Goal: Task Accomplishment & Management: Manage account settings

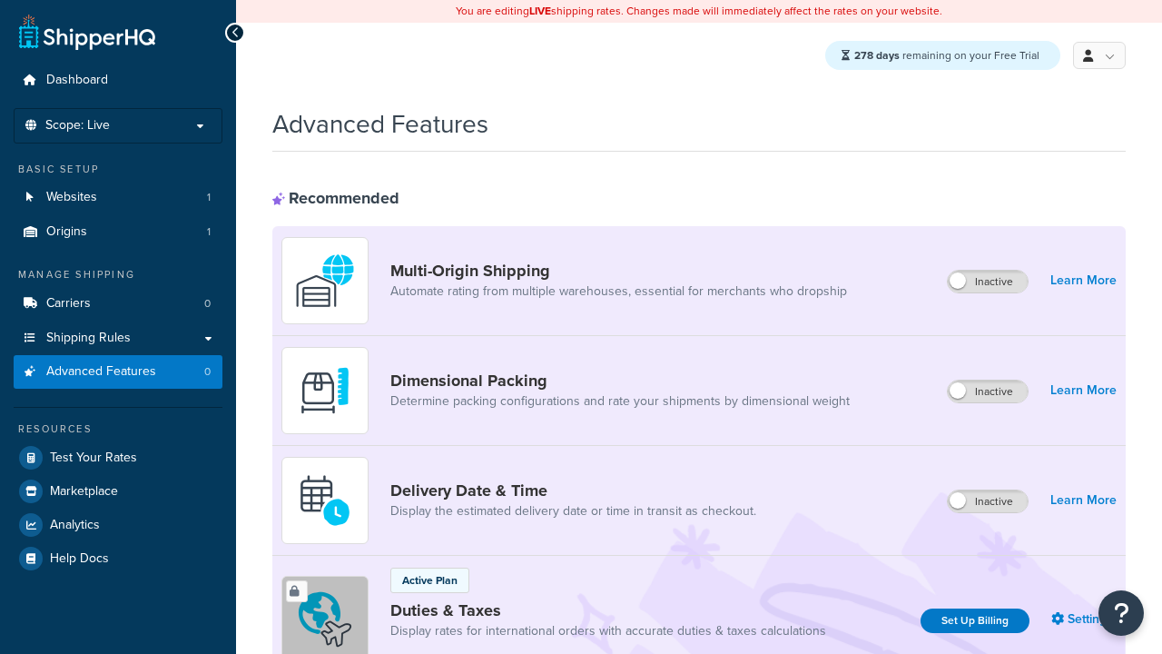
scroll to position [590, 0]
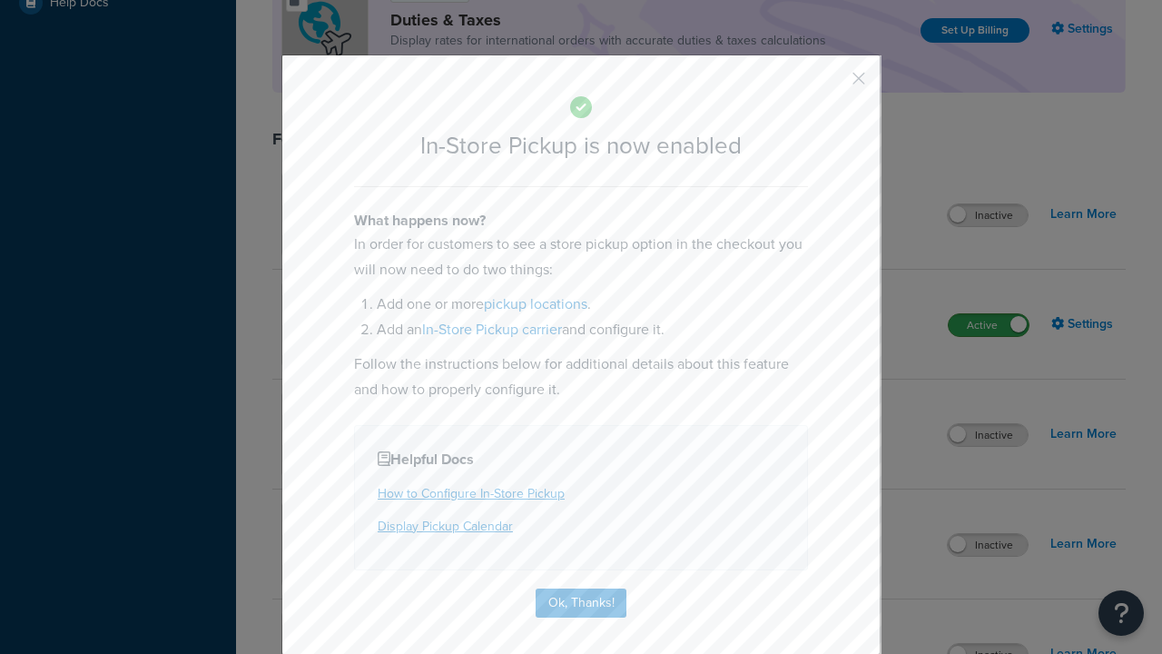
scroll to position [0, 0]
click at [832, 83] on button "button" at bounding box center [832, 85] width 5 height 5
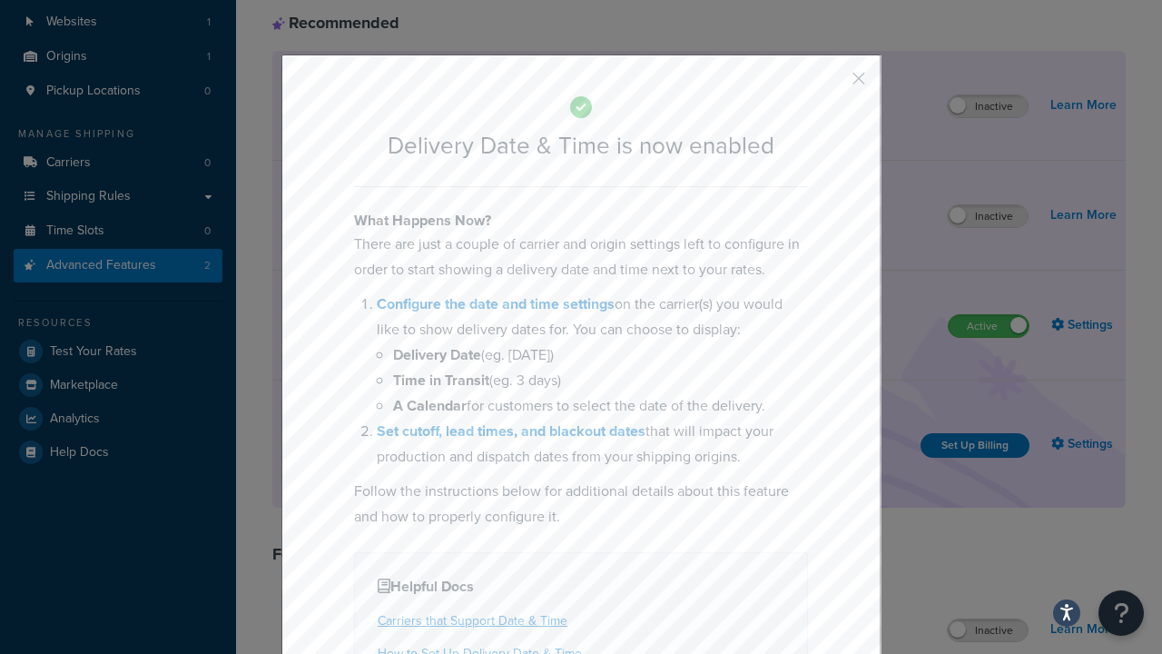
click at [832, 84] on button "button" at bounding box center [832, 85] width 5 height 5
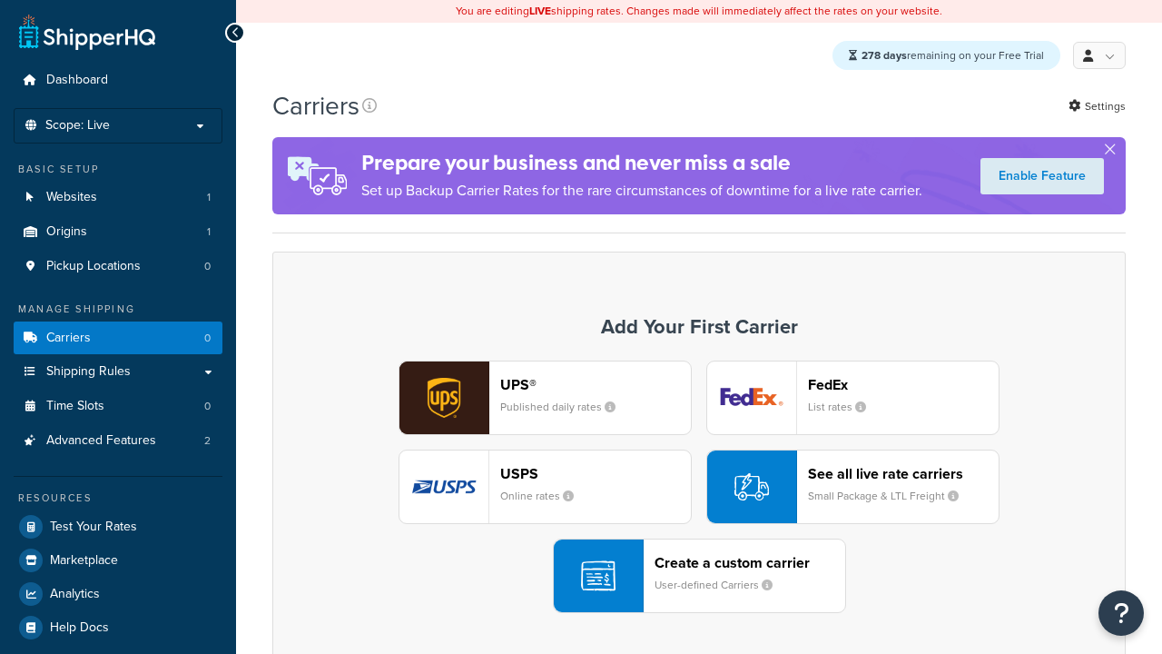
click at [699, 488] on div "UPS® Published daily rates FedEx List rates USPS Online rates See all live rate…" at bounding box center [698, 487] width 815 height 252
click at [699, 577] on div "Create a custom carrier User-defined Carriers" at bounding box center [750, 576] width 191 height 44
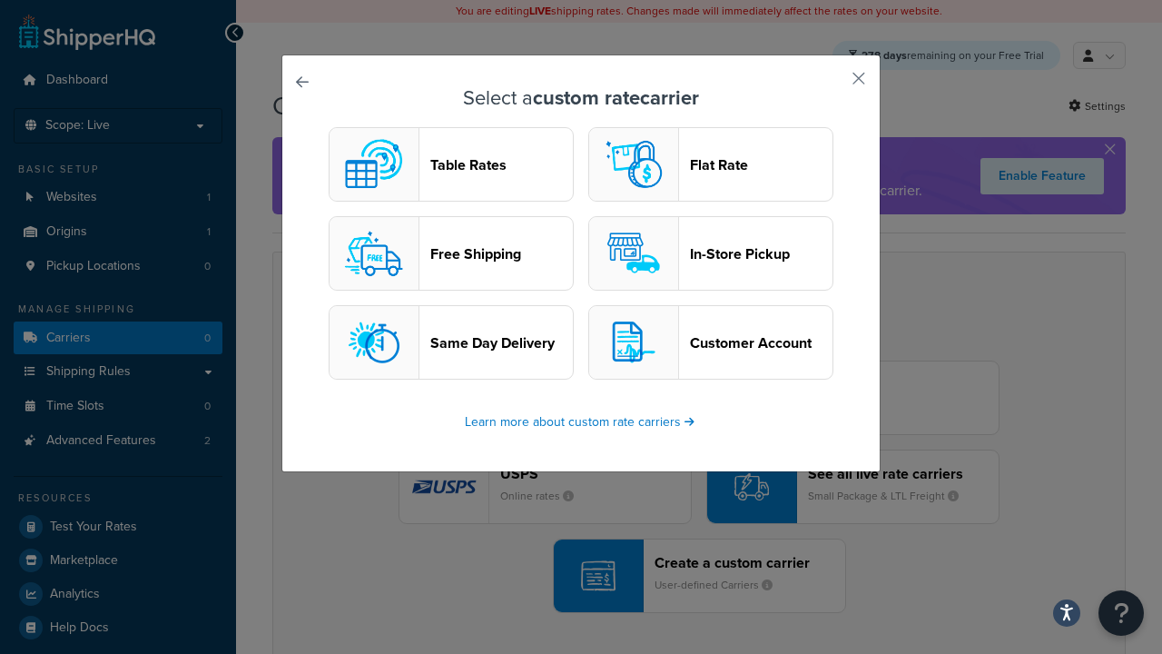
click at [711, 254] on header "In-Store Pickup" at bounding box center [761, 253] width 143 height 17
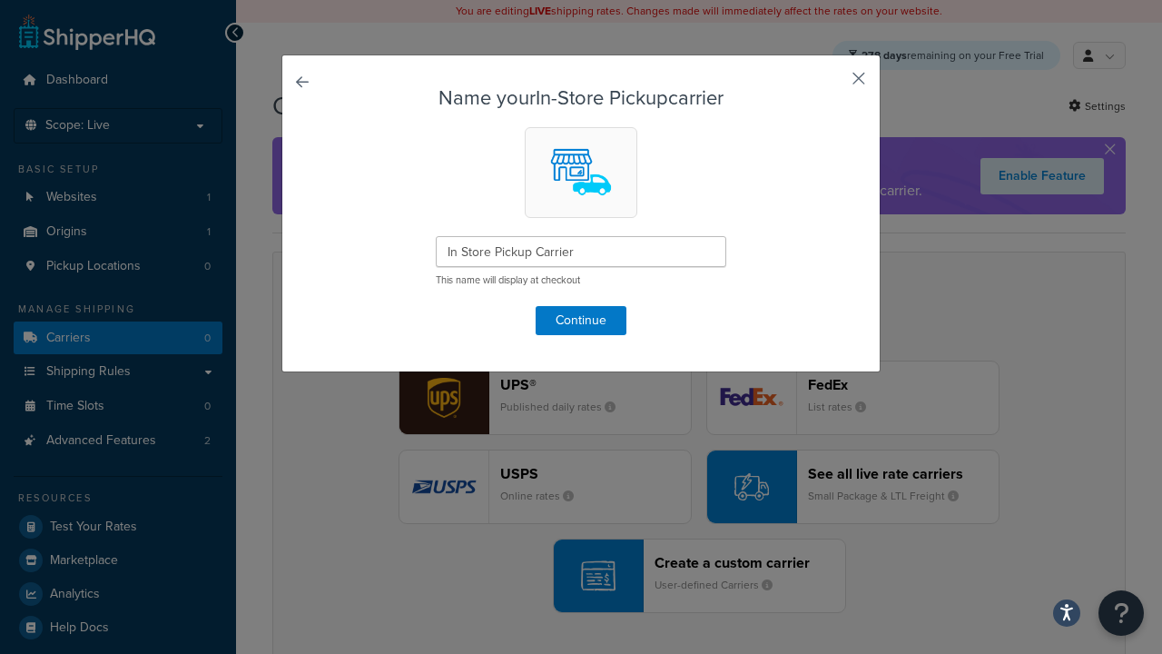
click at [832, 84] on button "button" at bounding box center [832, 85] width 5 height 5
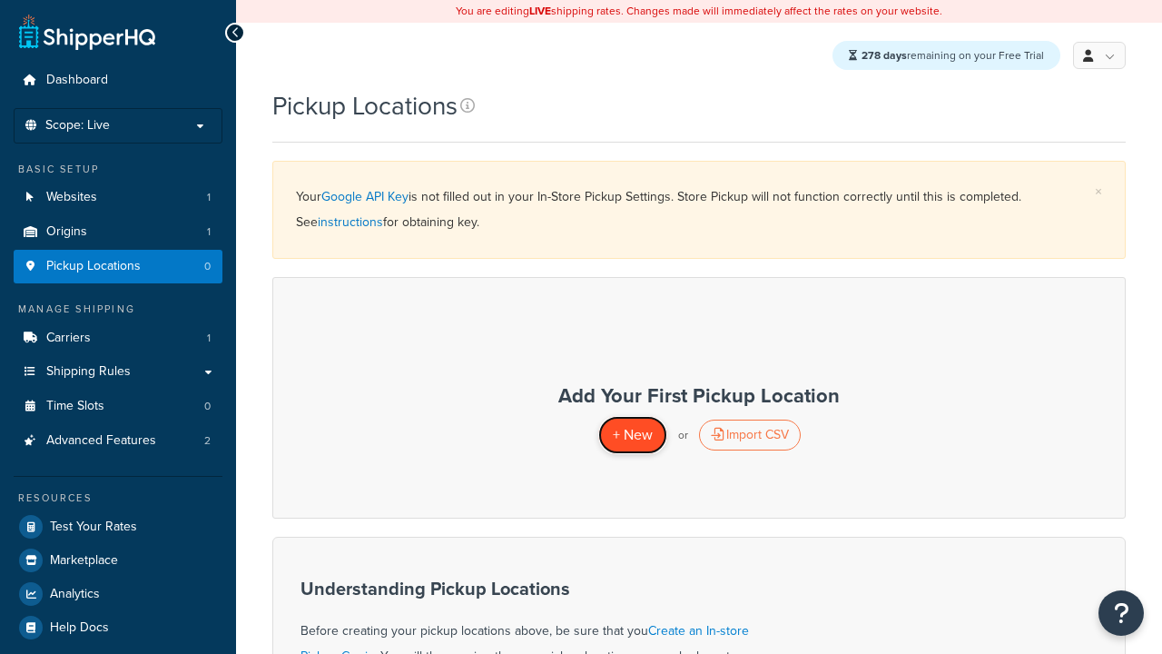
click at [632, 435] on span "+ New" at bounding box center [633, 434] width 40 height 21
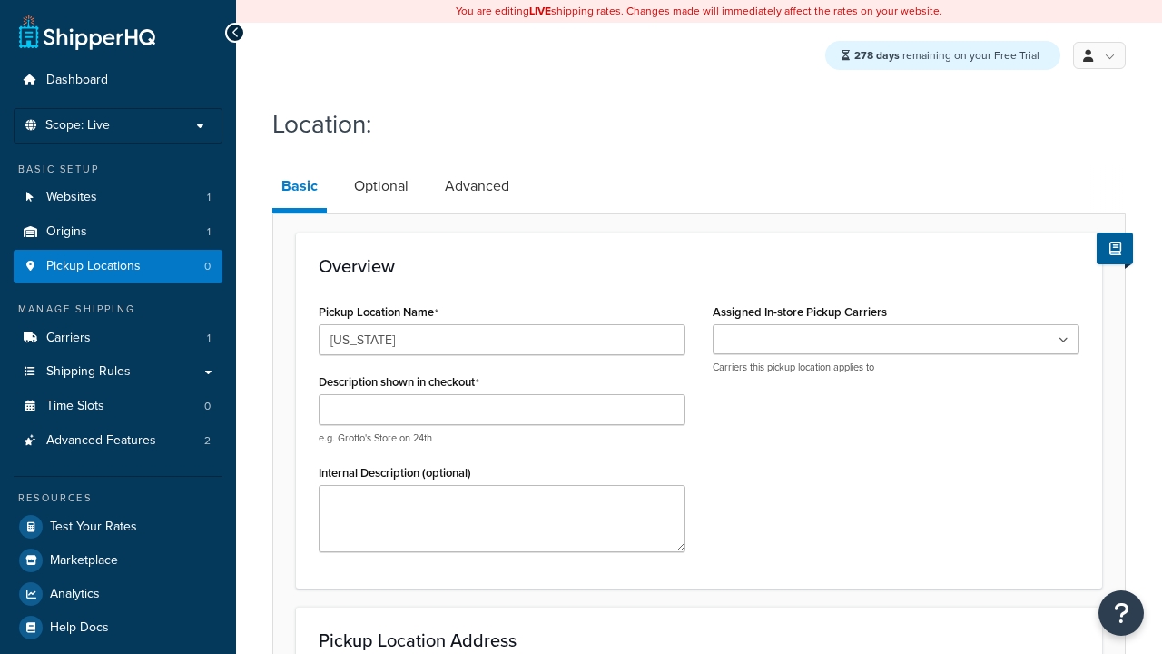
type input "[US_STATE]"
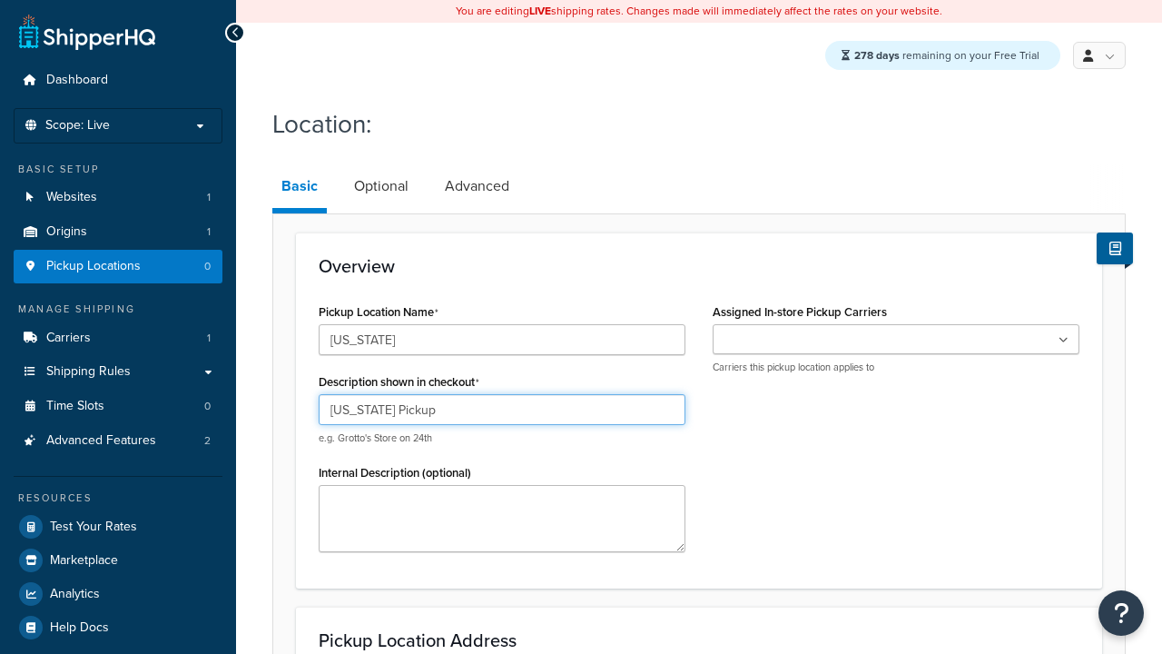
type input "California Pickup"
click at [896, 341] on ul at bounding box center [896, 339] width 367 height 30
type input "3385 Michelson Drive"
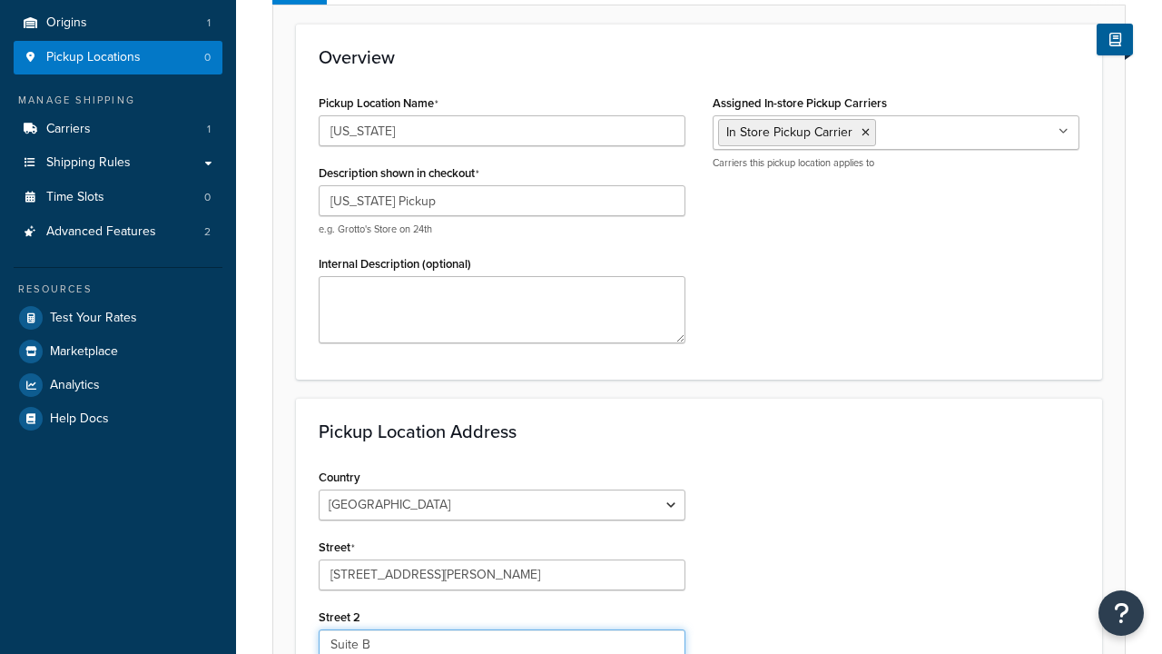
type input "Suite B"
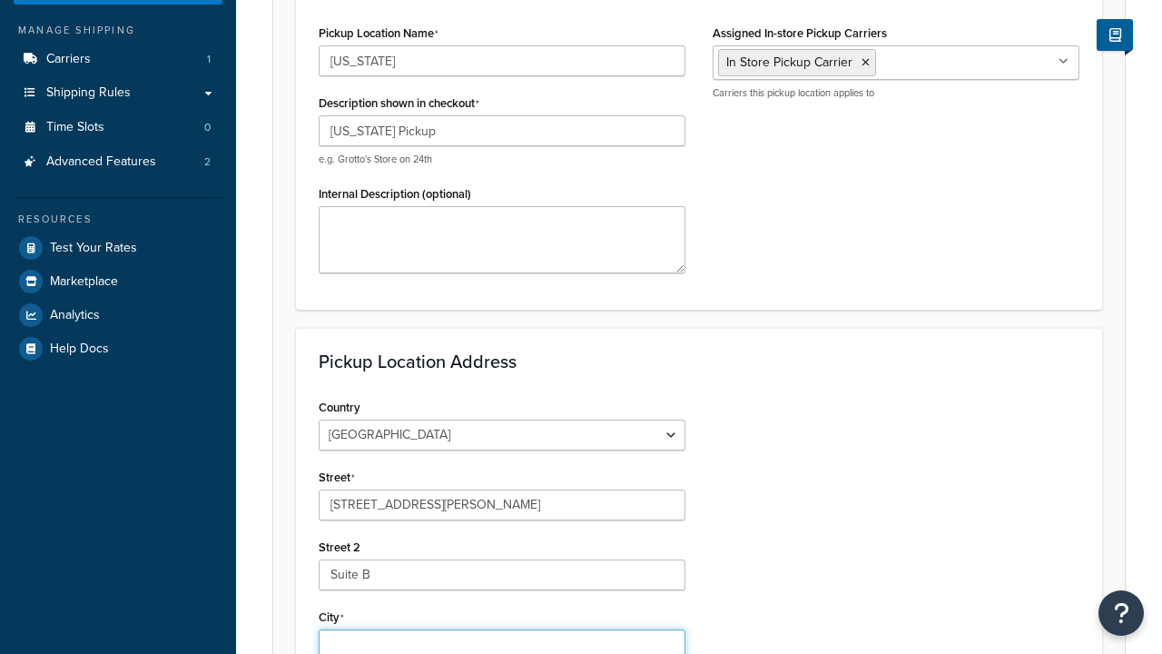
type input "Irvine"
select select "5"
type input "Irvine"
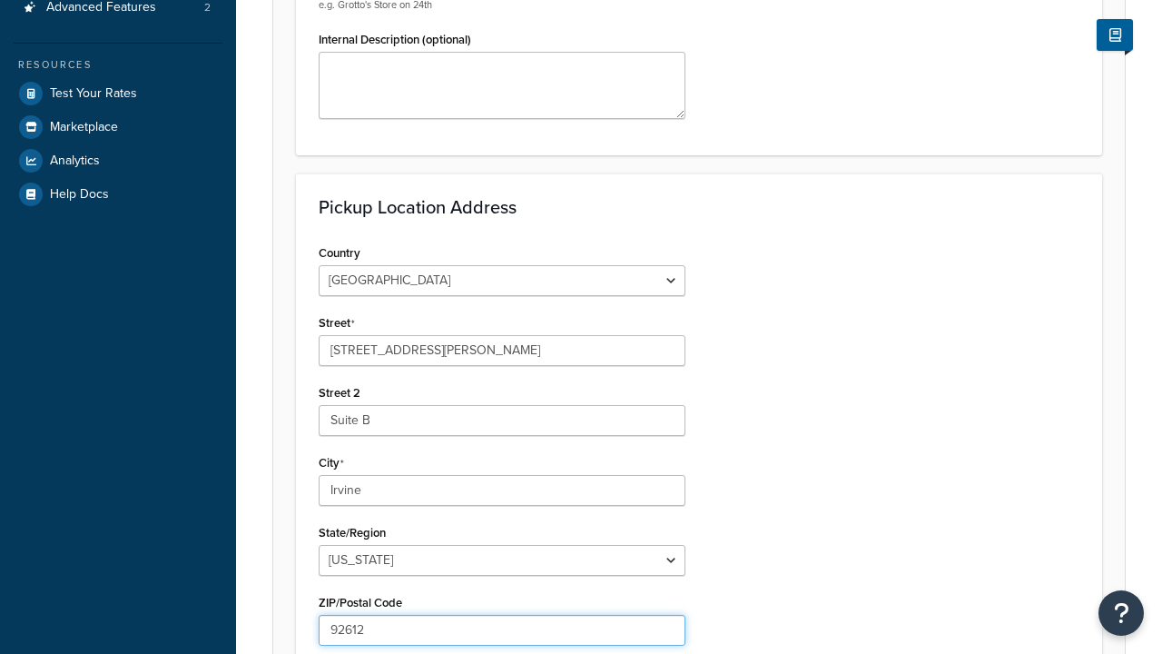
type input "92612"
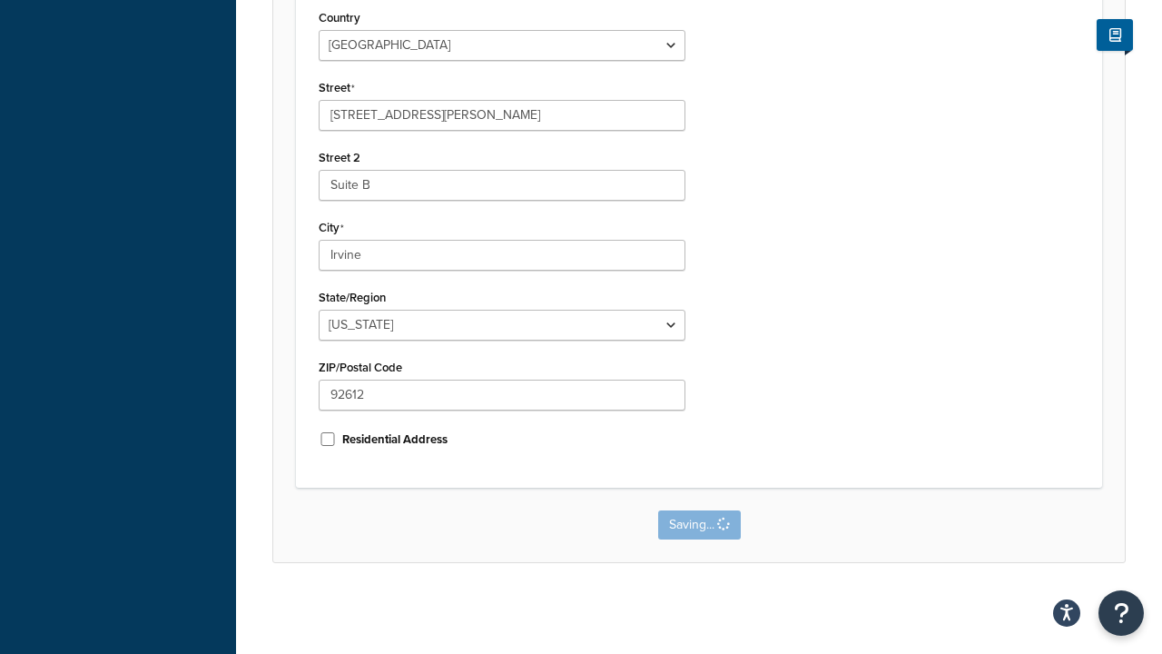
scroll to position [0, 0]
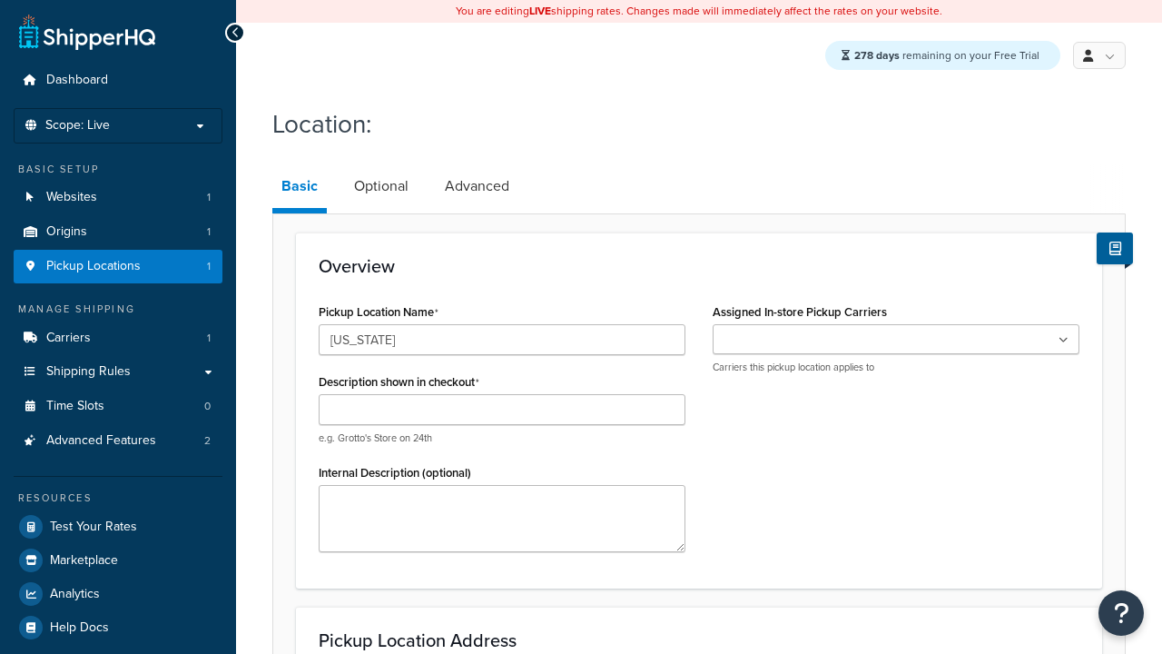
type input "[US_STATE]"
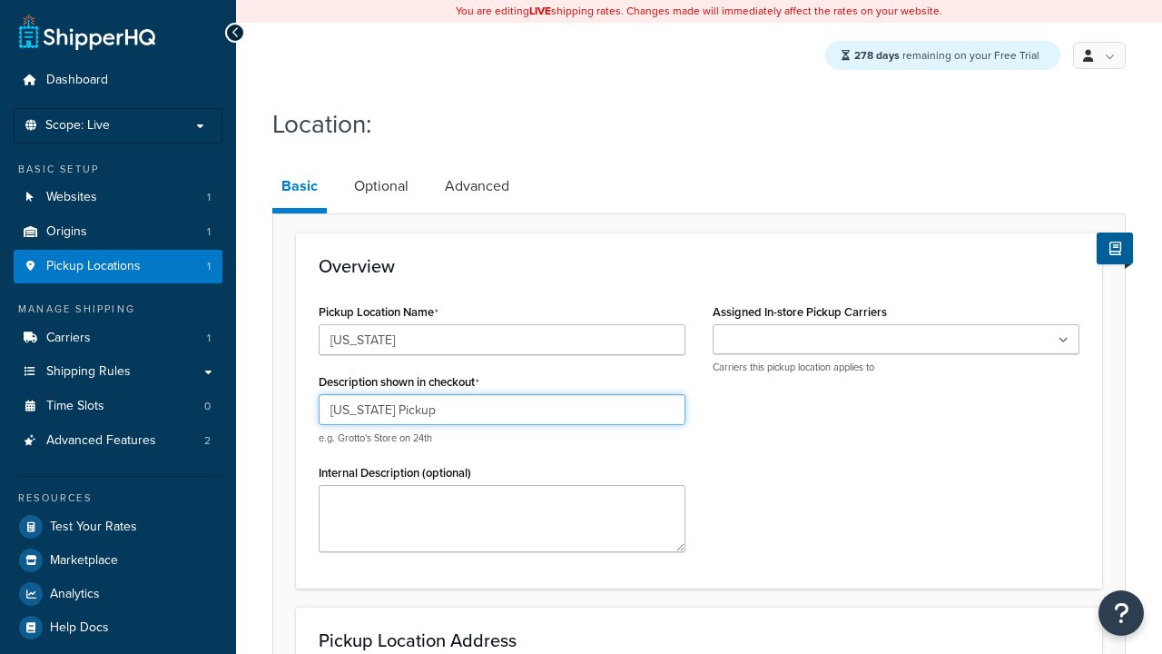
type input "[US_STATE] Pickup"
click at [896, 341] on ul at bounding box center [896, 339] width 367 height 30
type input "[STREET_ADDRESS]"
type input "Suite A"
type input "Georgetown"
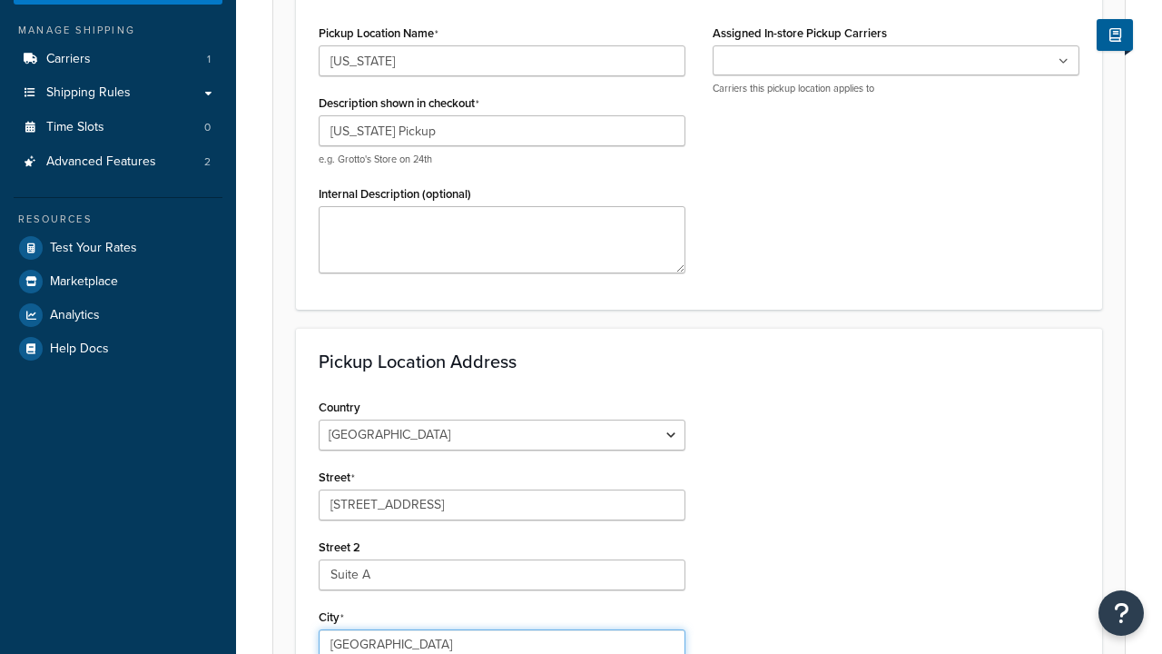
select select "43"
type input "Georgetown"
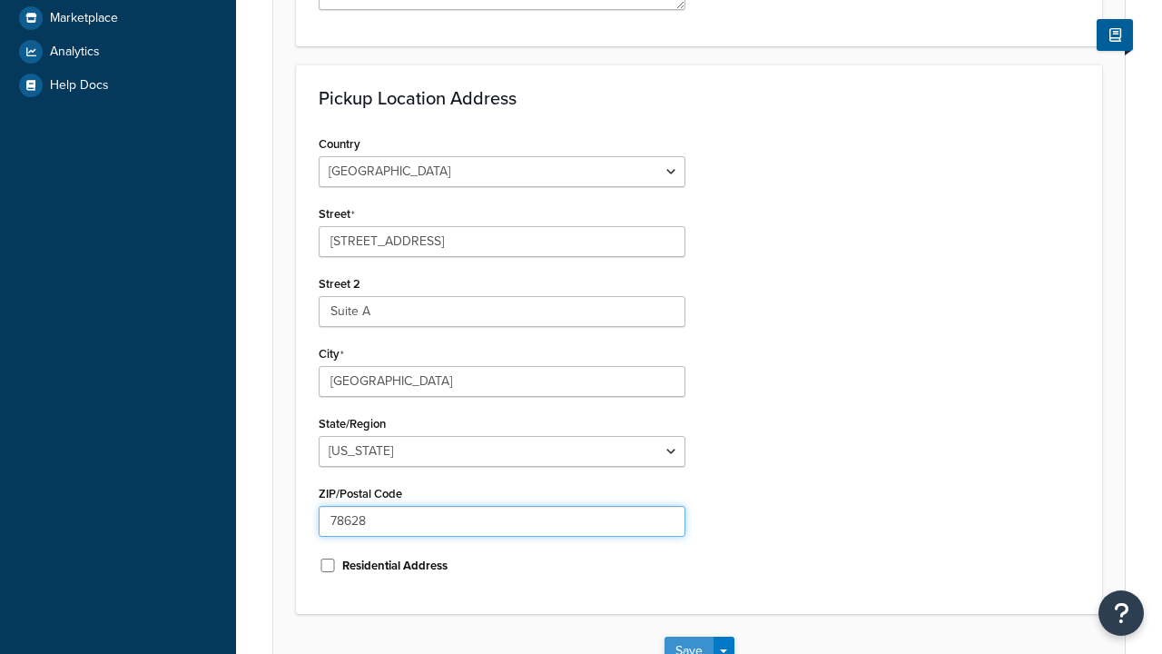
type input "78628"
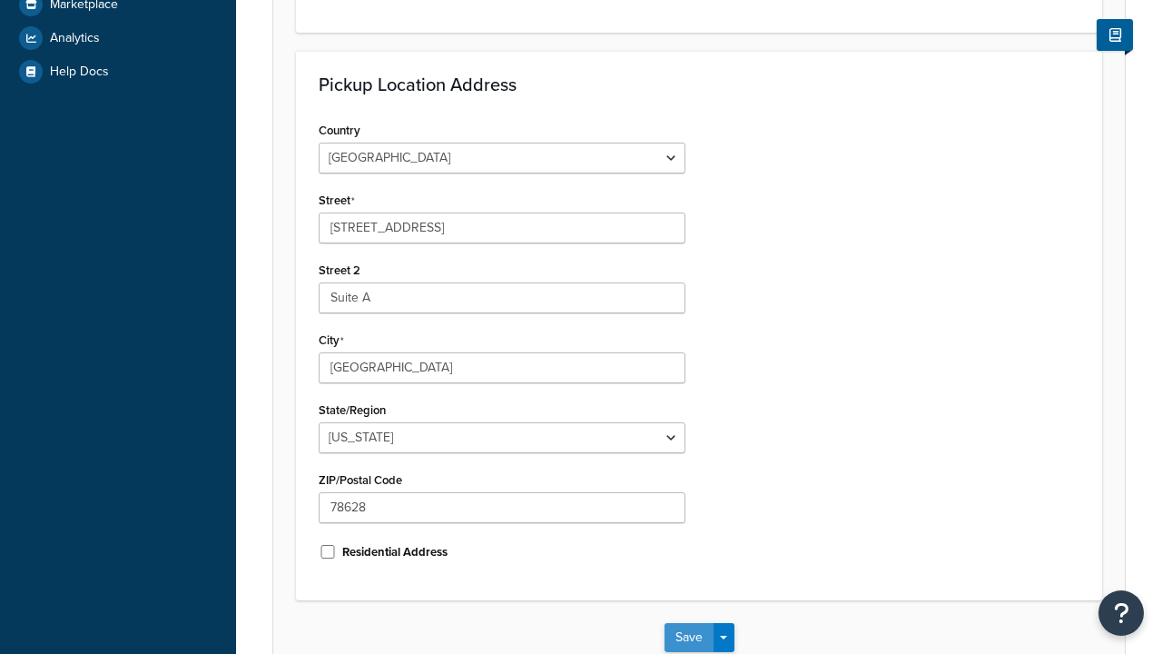
click at [688, 623] on button "Save" at bounding box center [689, 637] width 49 height 29
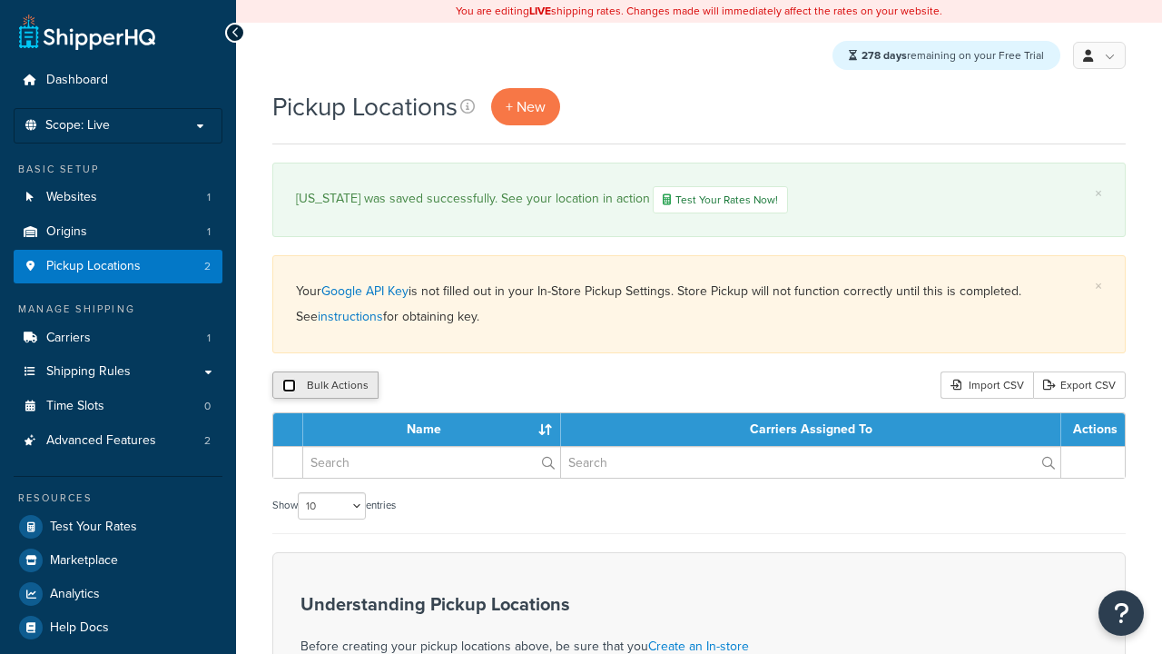
click at [289, 388] on input "checkbox" at bounding box center [289, 386] width 14 height 14
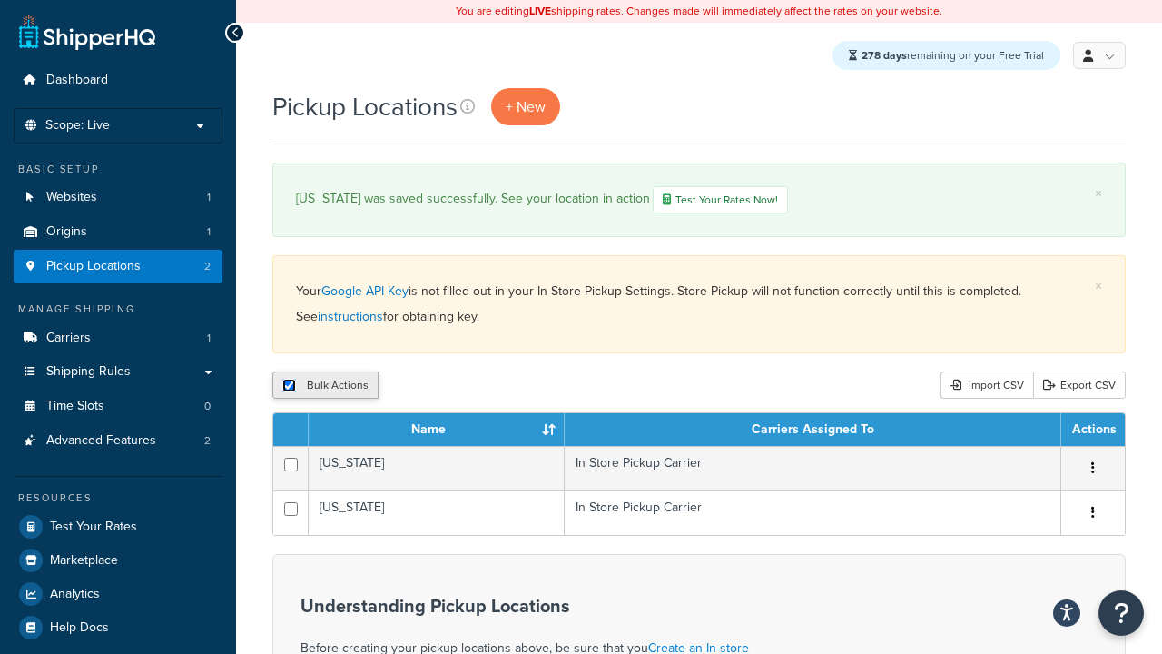
click at [291, 389] on input "checkbox" at bounding box center [289, 386] width 14 height 14
checkbox input "false"
click at [291, 389] on input "checkbox" at bounding box center [289, 386] width 14 height 14
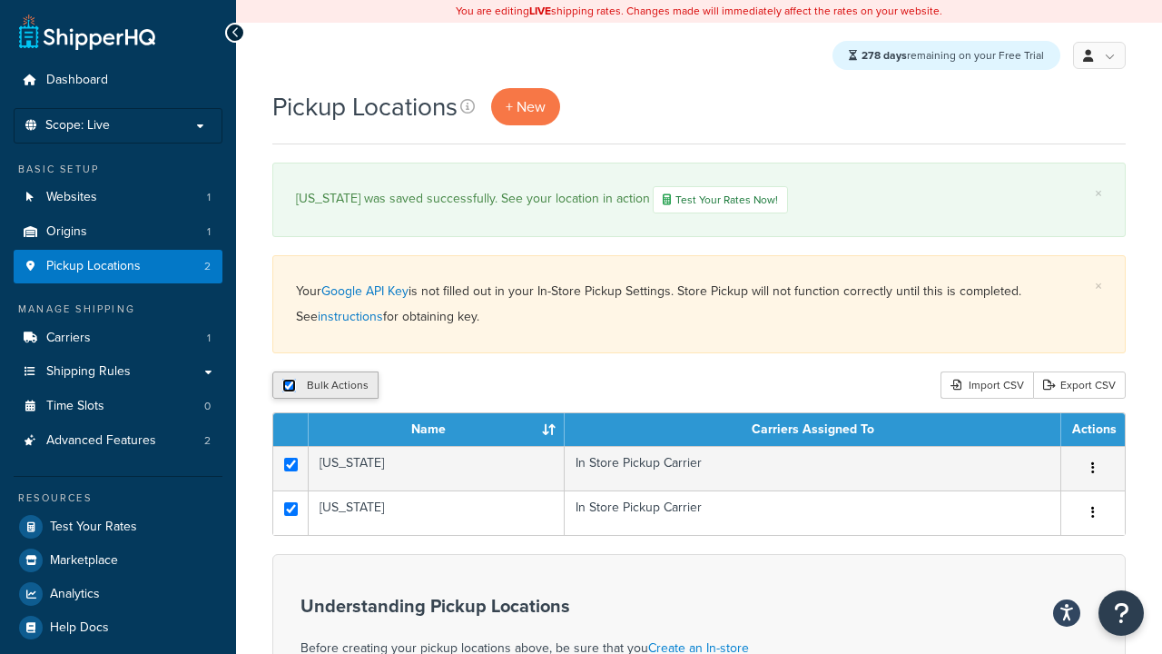
checkbox input "true"
click at [413, 388] on button "Duplicate" at bounding box center [416, 384] width 76 height 27
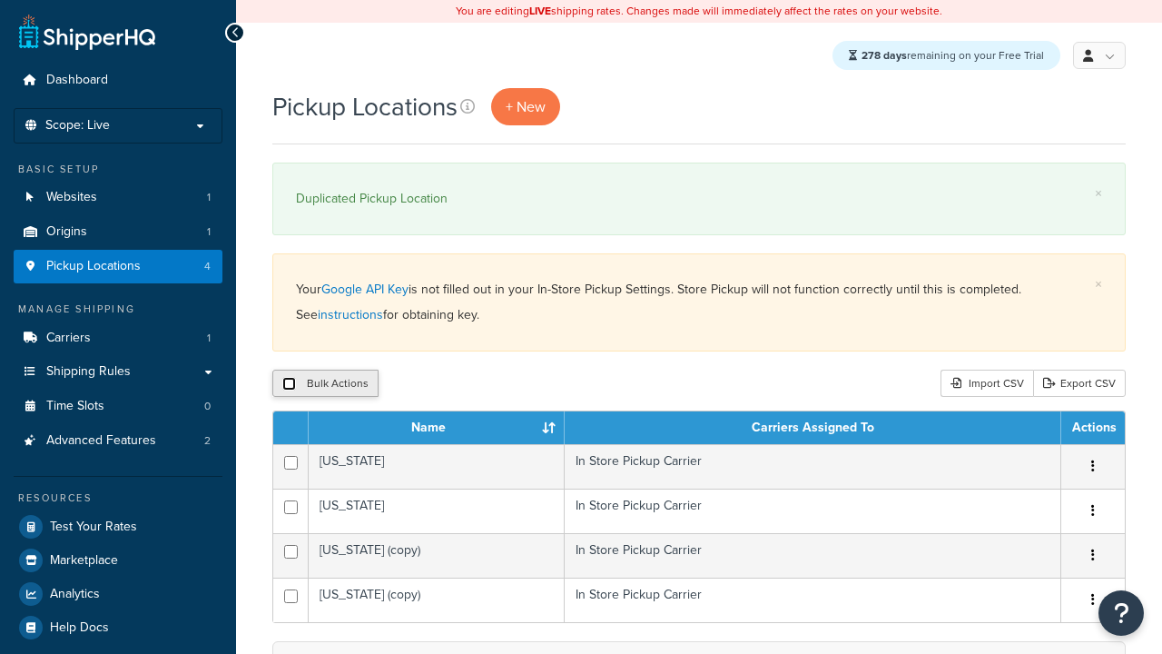
click at [289, 385] on input "checkbox" at bounding box center [289, 384] width 14 height 14
checkbox input "true"
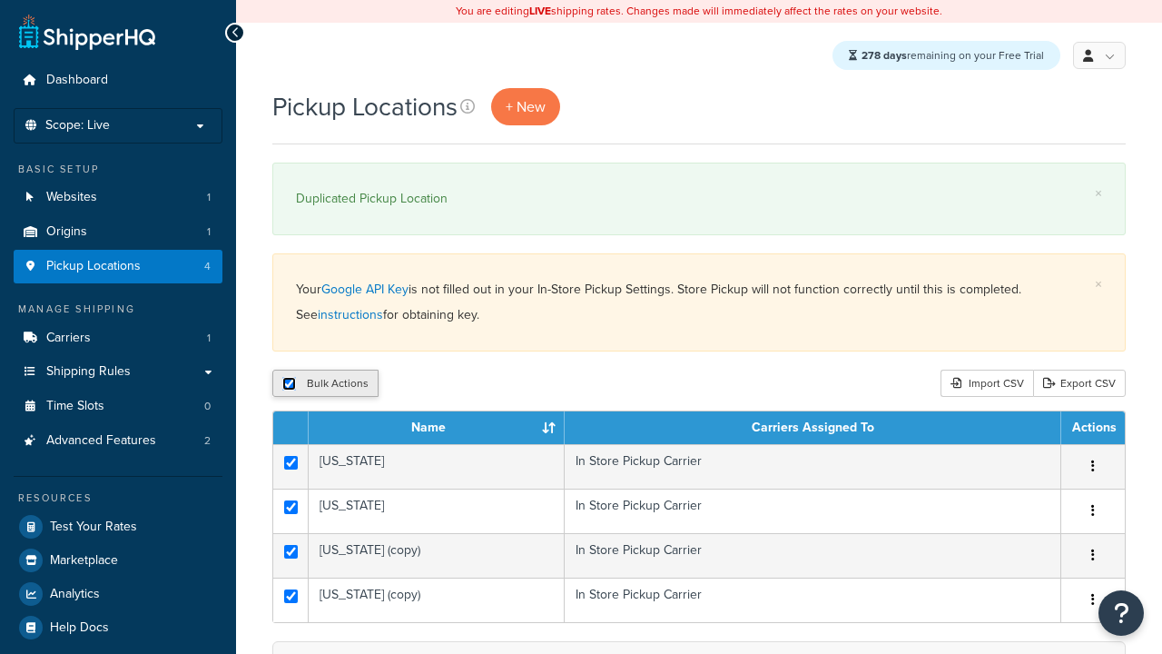
checkbox input "true"
click at [0, 0] on button "Delete" at bounding box center [0, 0] width 0 height 0
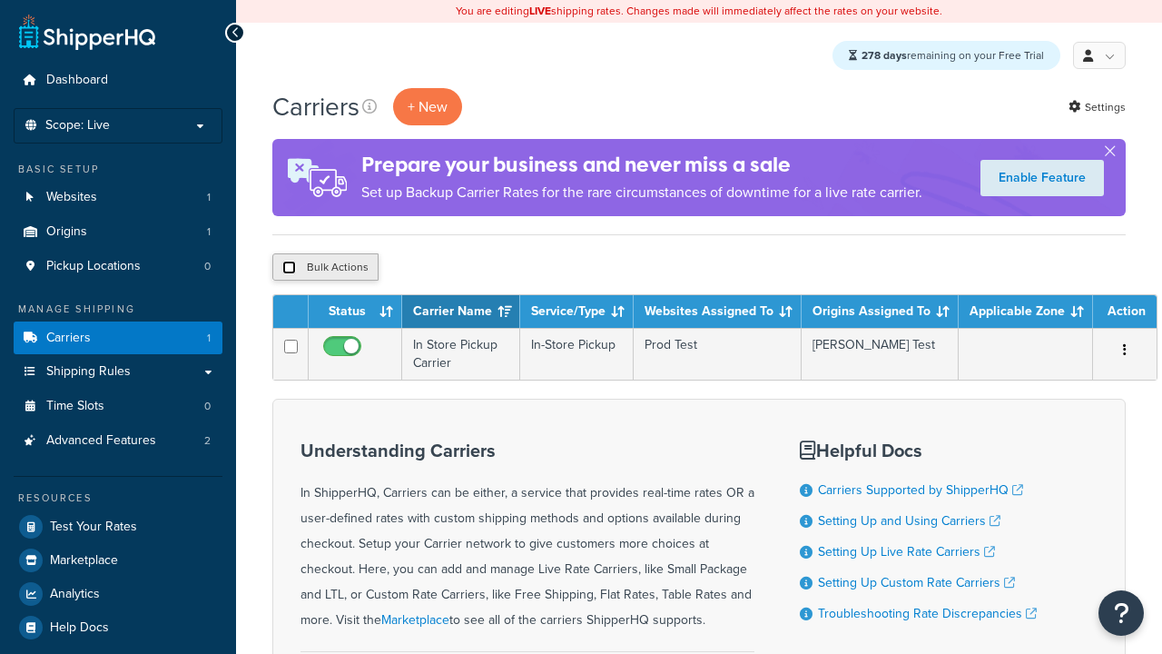
click at [289, 269] on input "checkbox" at bounding box center [289, 268] width 14 height 14
checkbox input "true"
click at [0, 0] on button "Delete" at bounding box center [0, 0] width 0 height 0
